Goal: Task Accomplishment & Management: Use online tool/utility

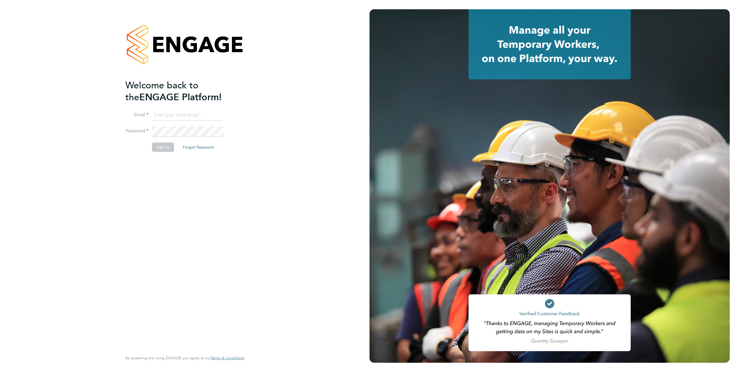
type input "mark.hibberd@justice.gov.uk"
click at [226, 202] on div "Welcome back to the ENGAGE Platform! Email mark.hibberd@justice.gov.uk Password…" at bounding box center [181, 214] width 113 height 271
click at [159, 147] on button "Sign In" at bounding box center [163, 146] width 22 height 9
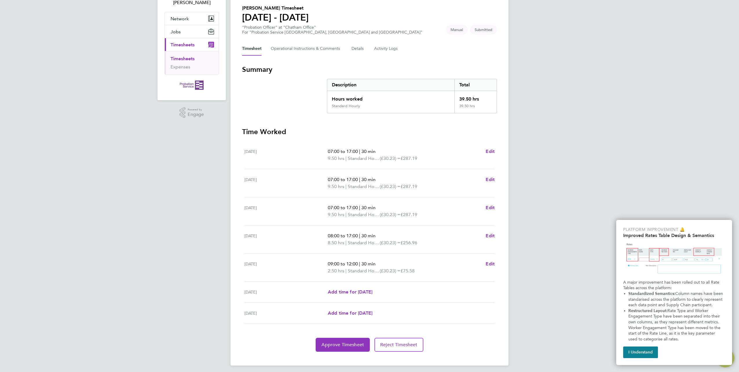
scroll to position [47, 0]
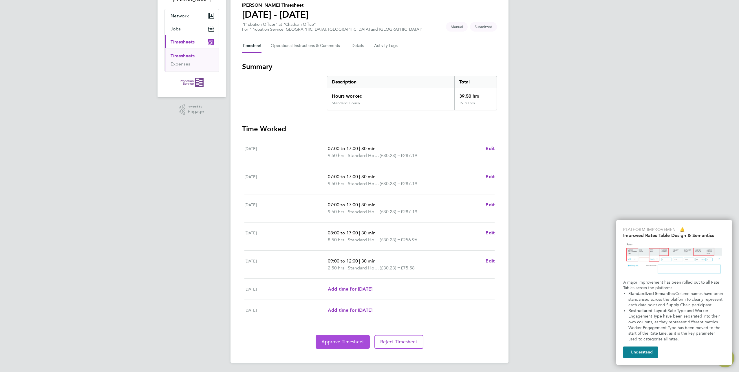
click at [336, 337] on button "Approve Timesheet" at bounding box center [343, 342] width 54 height 14
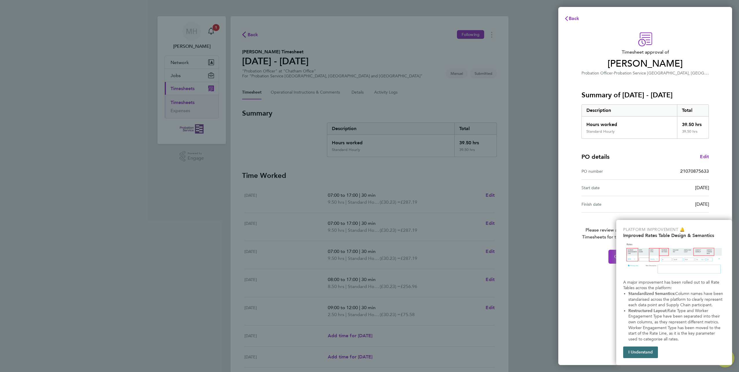
click at [637, 353] on button "I Understand" at bounding box center [640, 352] width 35 height 12
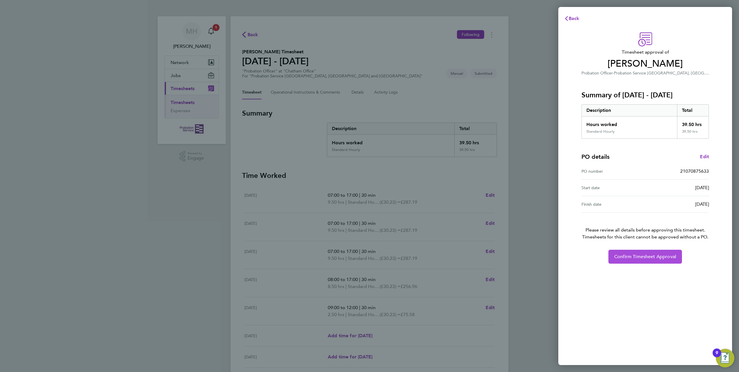
click at [626, 257] on span "Confirm Timesheet Approval" at bounding box center [645, 257] width 62 height 6
